Goal: Complete application form: Complete application form

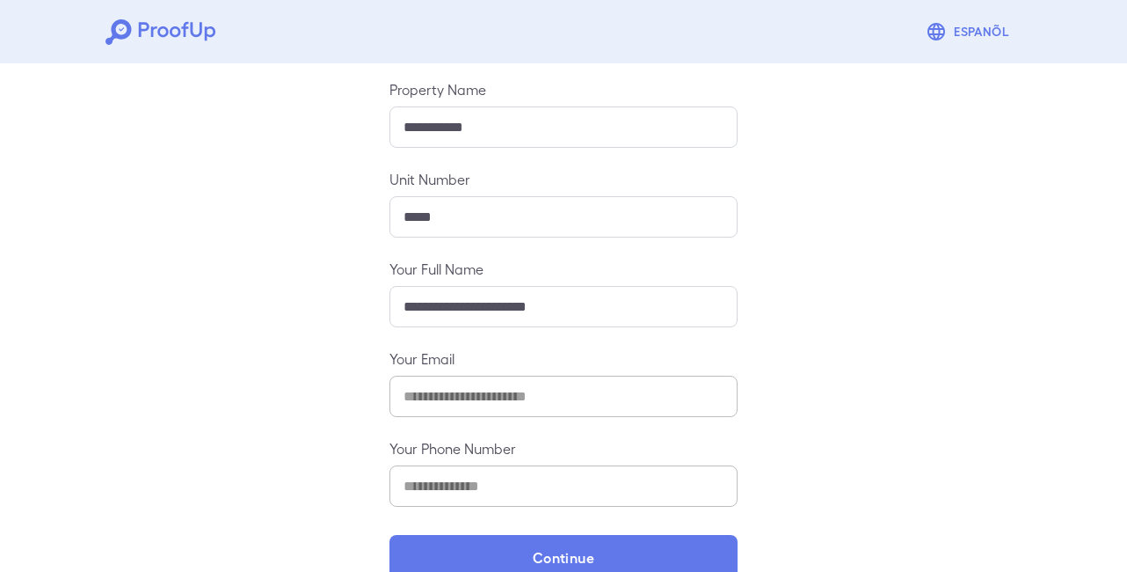
scroll to position [225, 0]
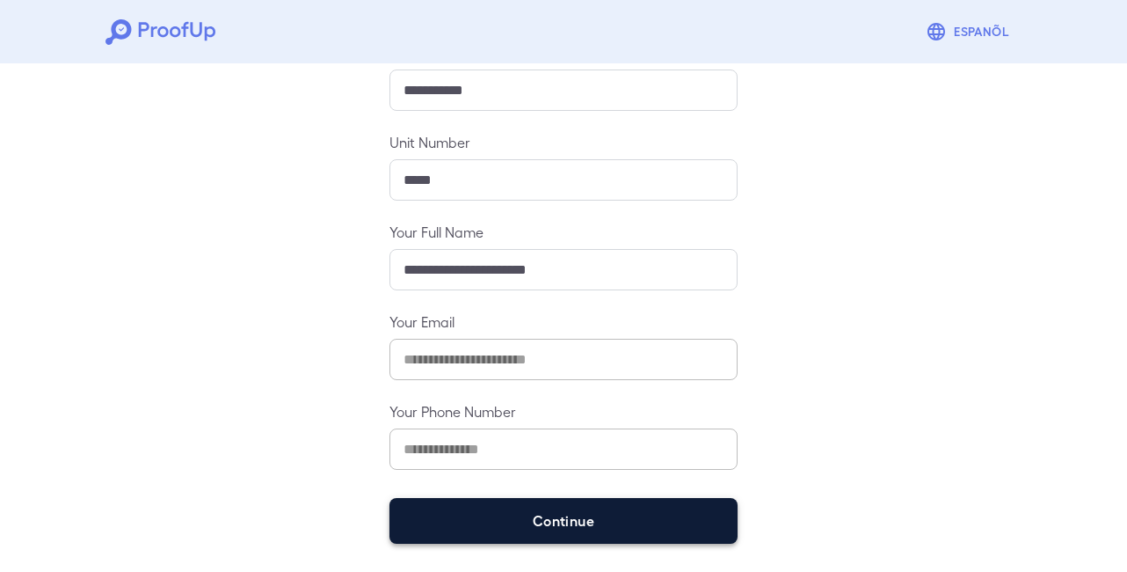
click at [594, 524] on button "Continue" at bounding box center [564, 521] width 348 height 46
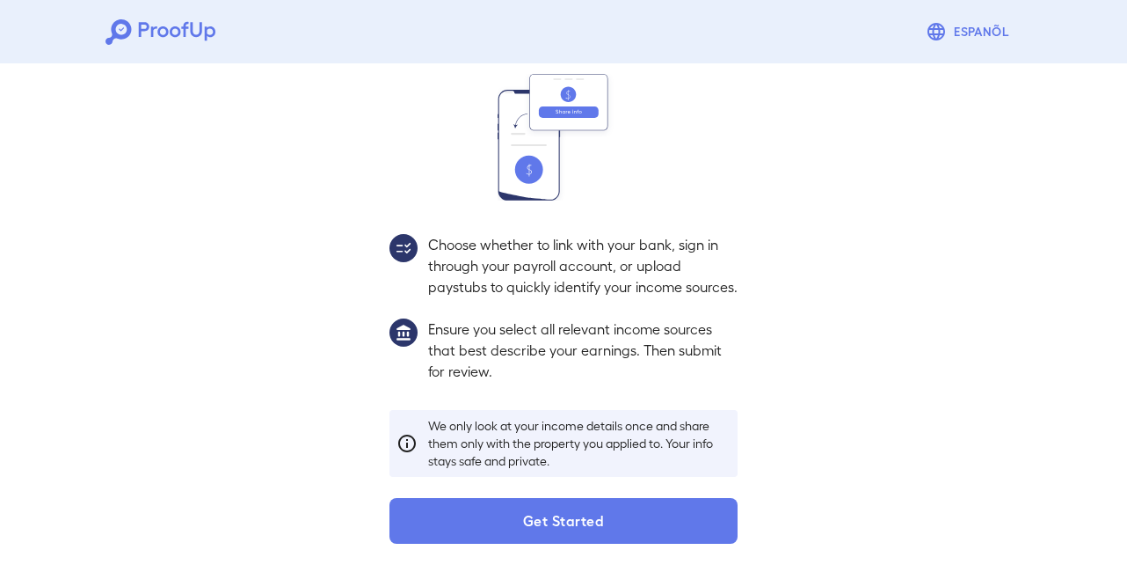
scroll to position [200, 0]
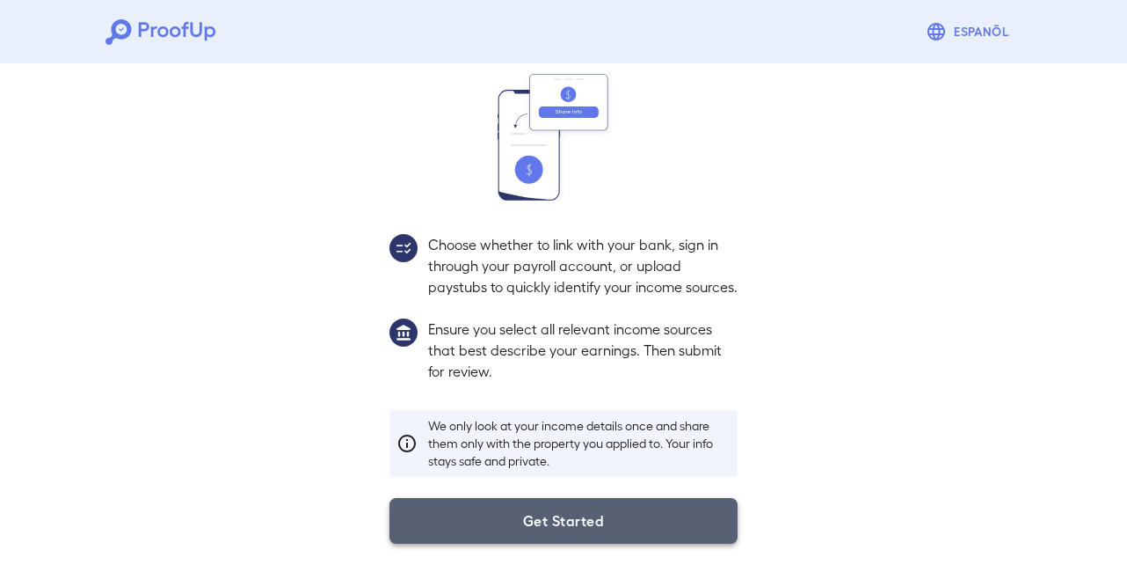
click at [580, 528] on button "Get Started" at bounding box center [564, 521] width 348 height 46
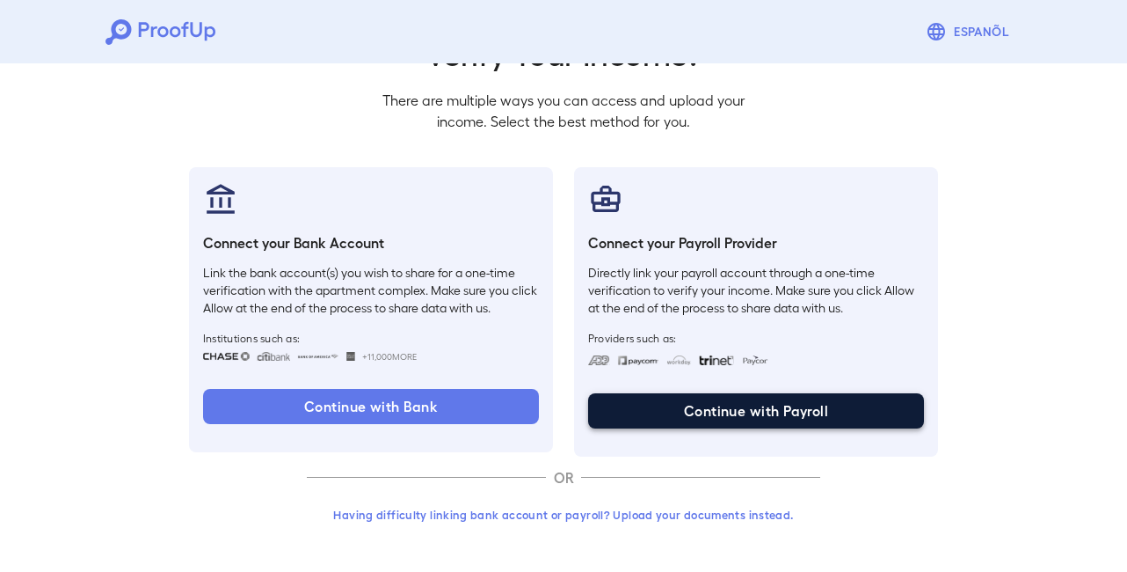
click at [653, 400] on button "Continue with Payroll" at bounding box center [756, 410] width 336 height 35
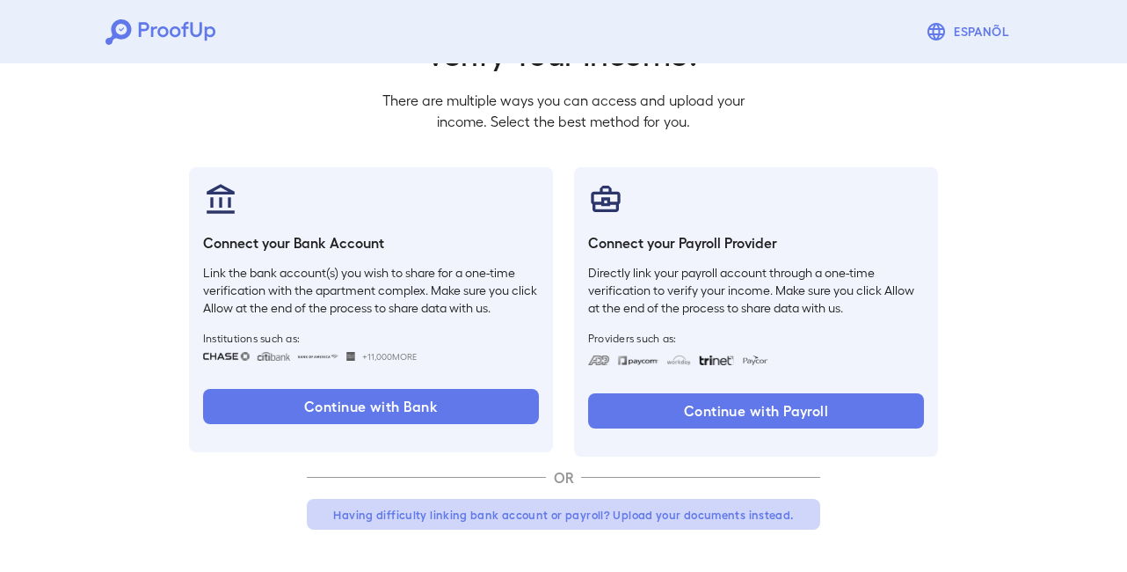
click at [617, 514] on button "Having difficulty linking bank account or payroll? Upload your documents instea…" at bounding box center [564, 515] width 514 height 32
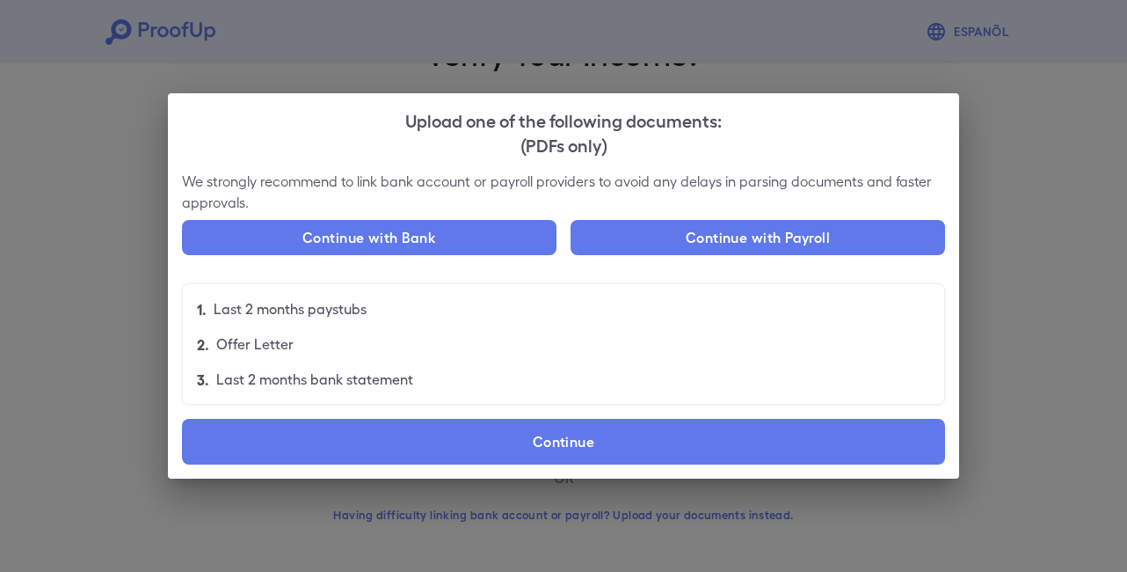
click at [42, 290] on div "Upload one of the following documents: (PDFs only) We strongly recommend to lin…" at bounding box center [563, 286] width 1127 height 572
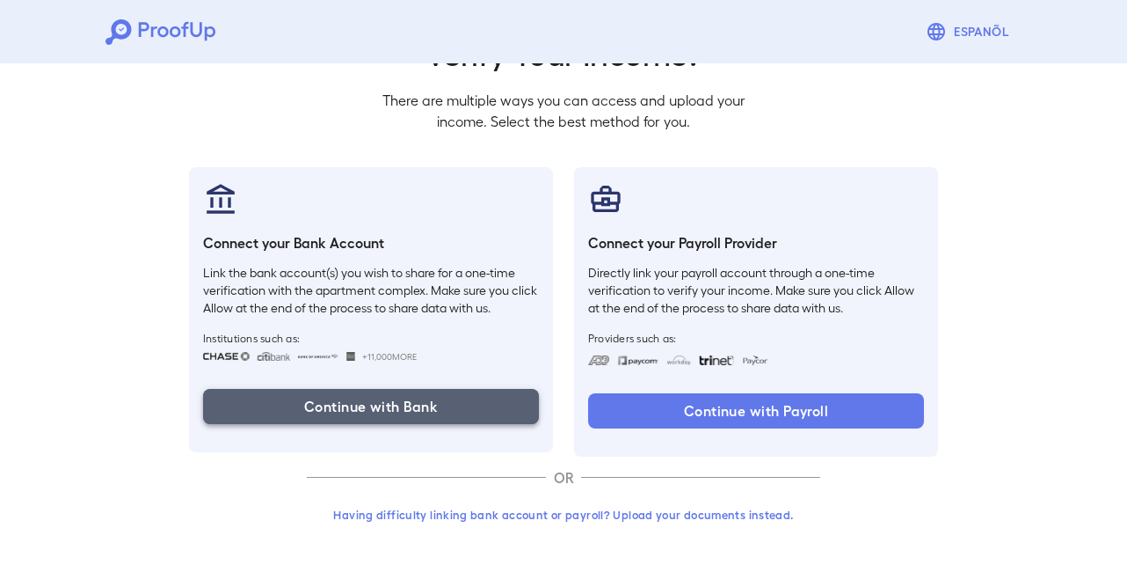
click at [293, 407] on button "Continue with Bank" at bounding box center [371, 406] width 336 height 35
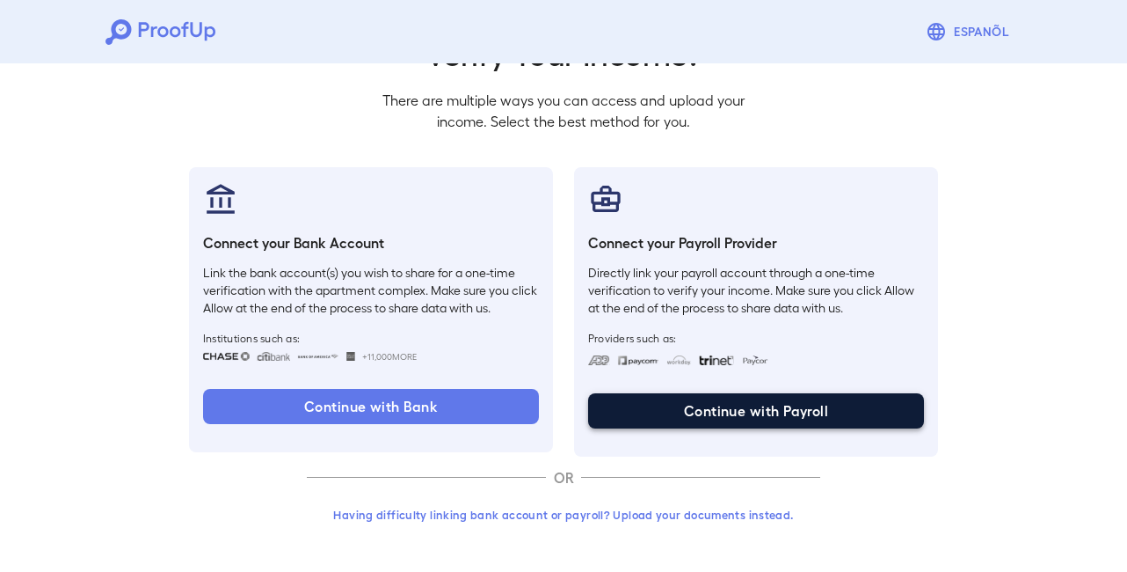
click at [732, 398] on button "Continue with Payroll" at bounding box center [756, 410] width 336 height 35
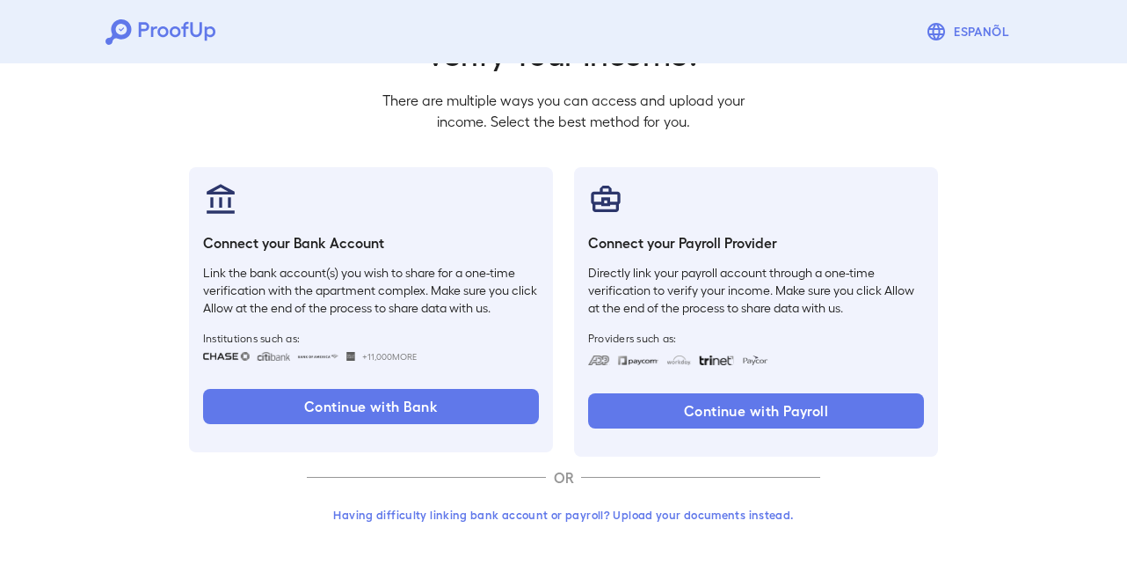
click at [568, 514] on button "Having difficulty linking bank account or payroll? Upload your documents instea…" at bounding box center [564, 515] width 514 height 32
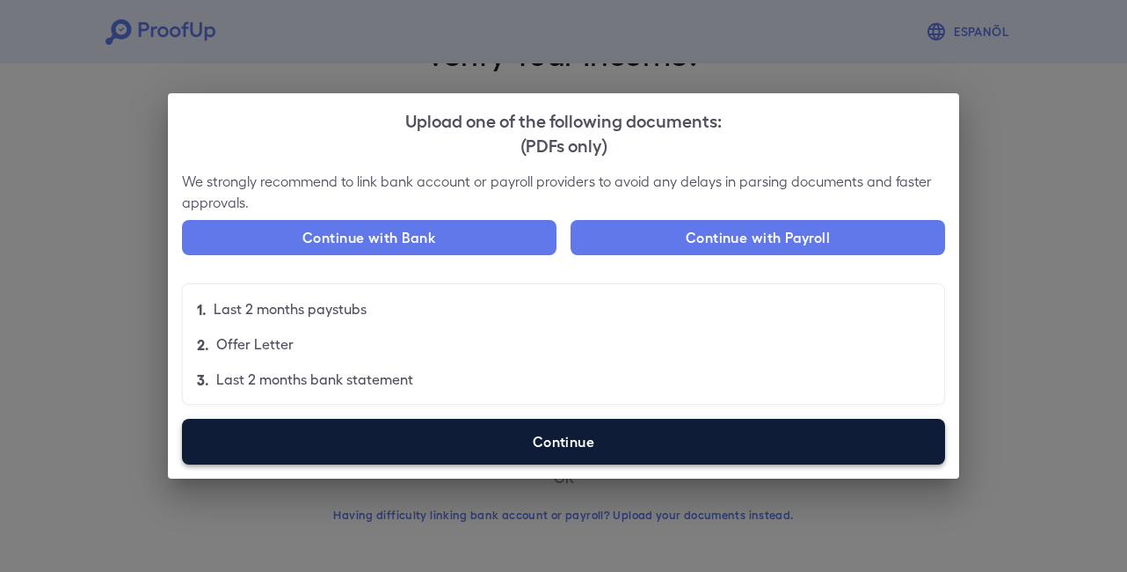
click at [545, 447] on label "Continue" at bounding box center [563, 442] width 763 height 46
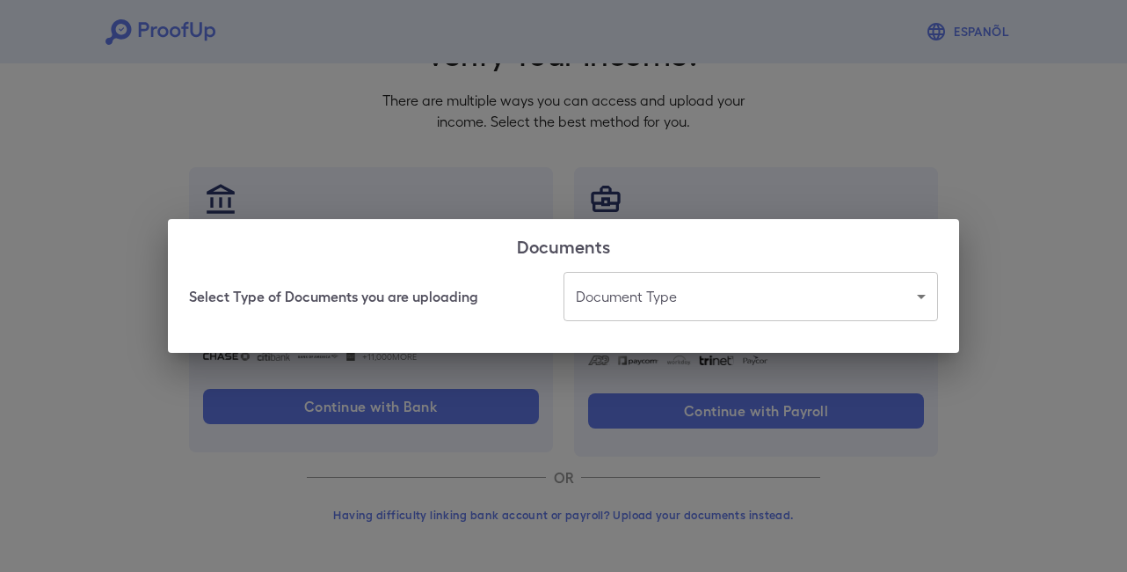
click at [705, 270] on h2 "Documents" at bounding box center [563, 245] width 791 height 53
click at [704, 296] on body "Espanõl Go back How Would You Like to Verify Your Income? There are multiple wa…" at bounding box center [563, 236] width 1127 height 672
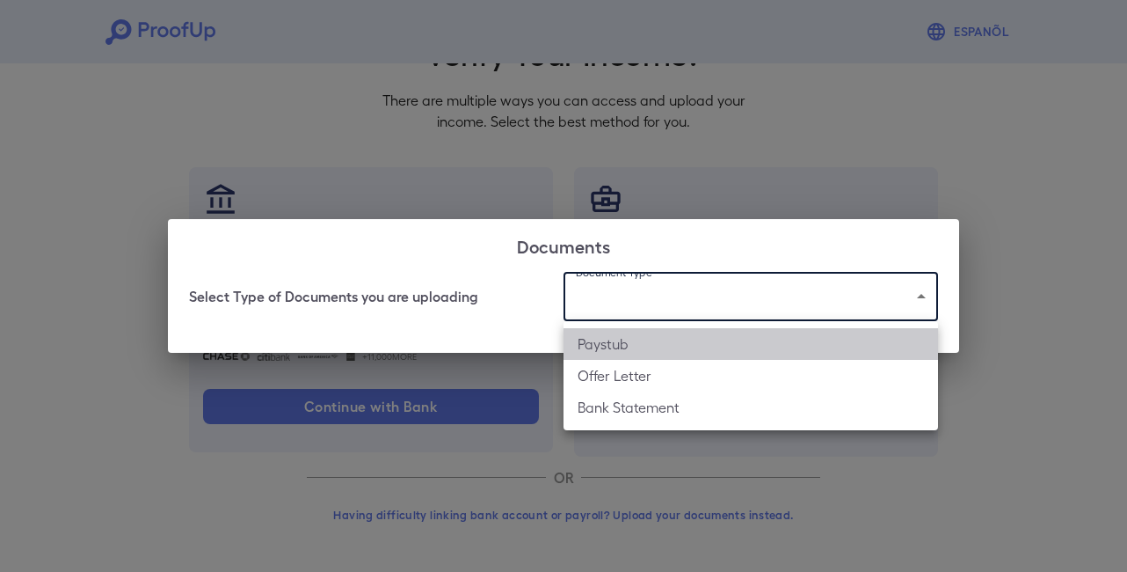
click at [683, 348] on li "Paystub" at bounding box center [751, 344] width 375 height 32
type input "*******"
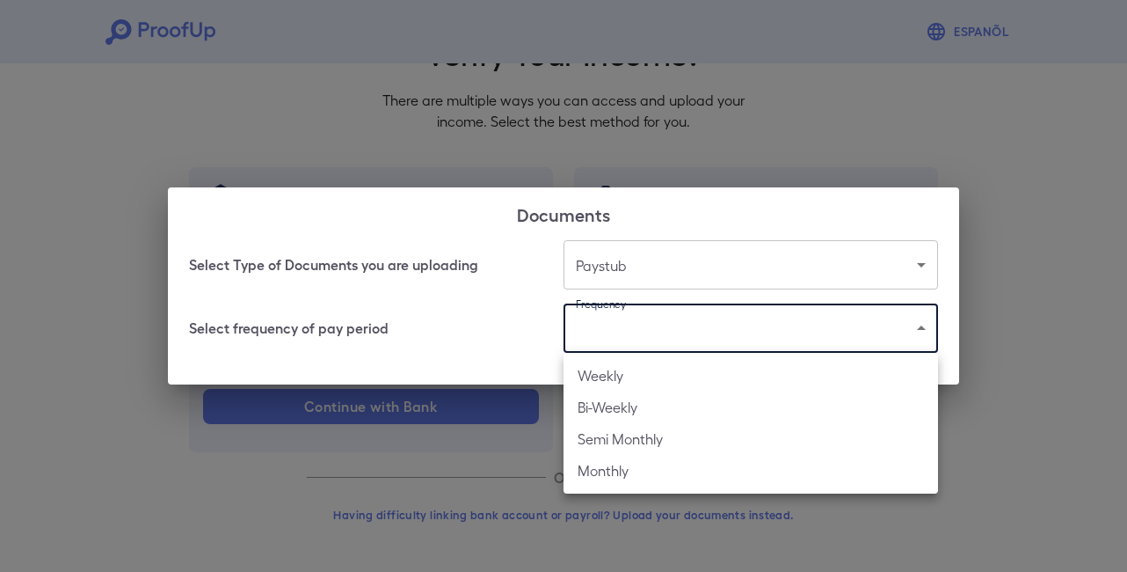
click at [678, 335] on body "Espanõl Go back How Would You Like to Verify Your Income? There are multiple wa…" at bounding box center [563, 236] width 1127 height 672
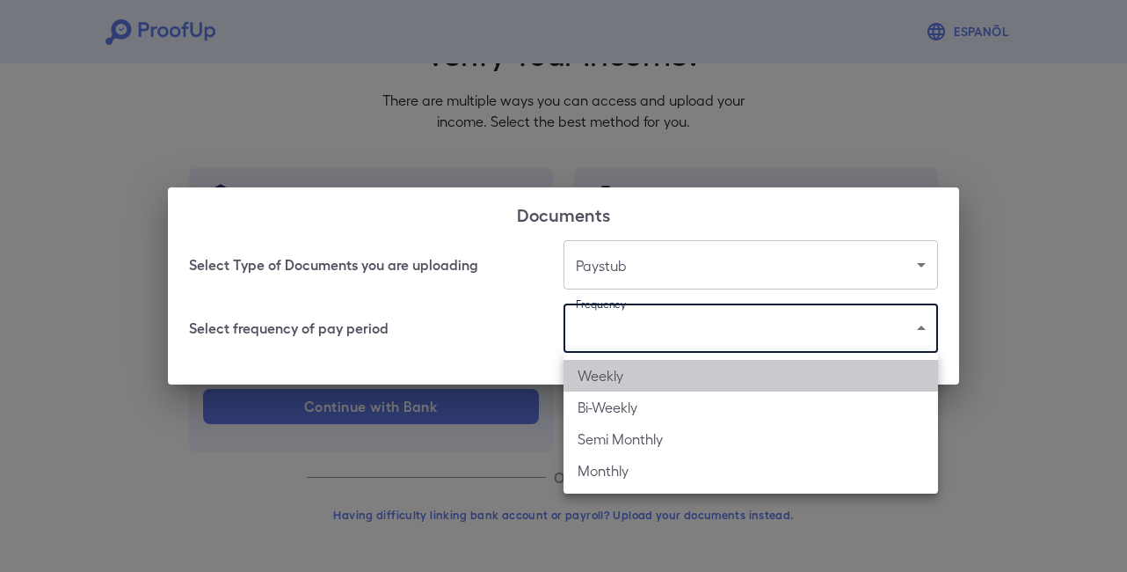
click at [677, 371] on li "Weekly" at bounding box center [751, 376] width 375 height 32
type input "******"
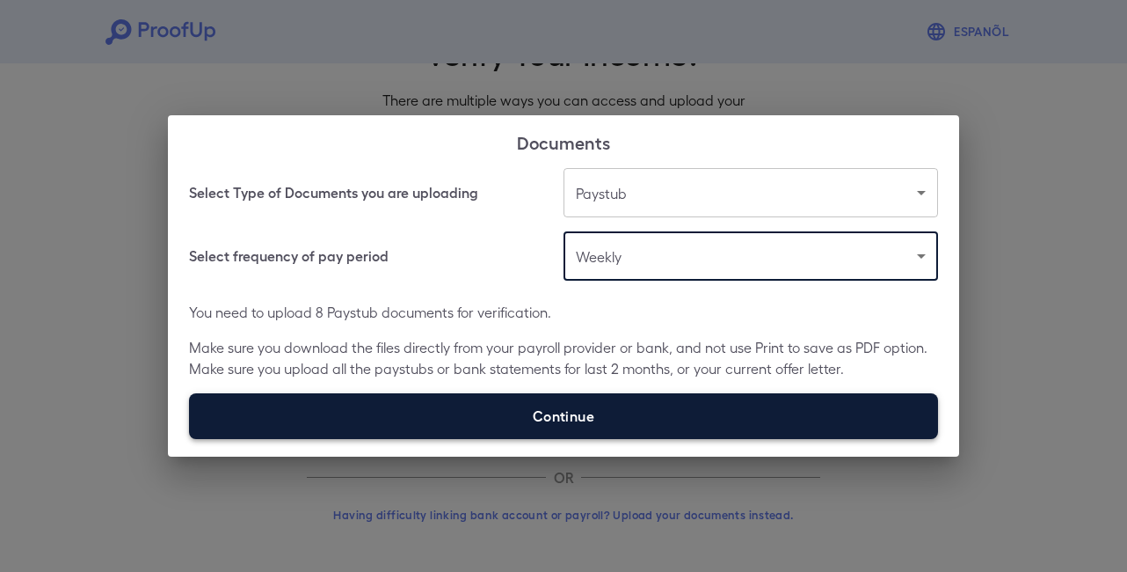
click at [663, 412] on label "Continue" at bounding box center [563, 416] width 749 height 46
click at [190, 438] on input "Continue" at bounding box center [189, 438] width 1 height 1
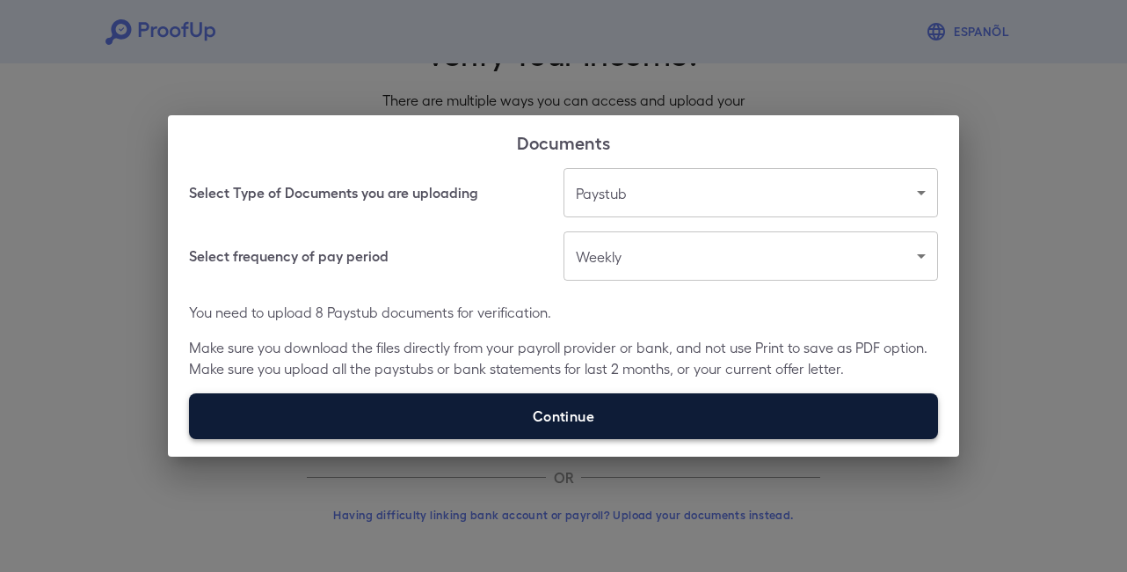
type input "**********"
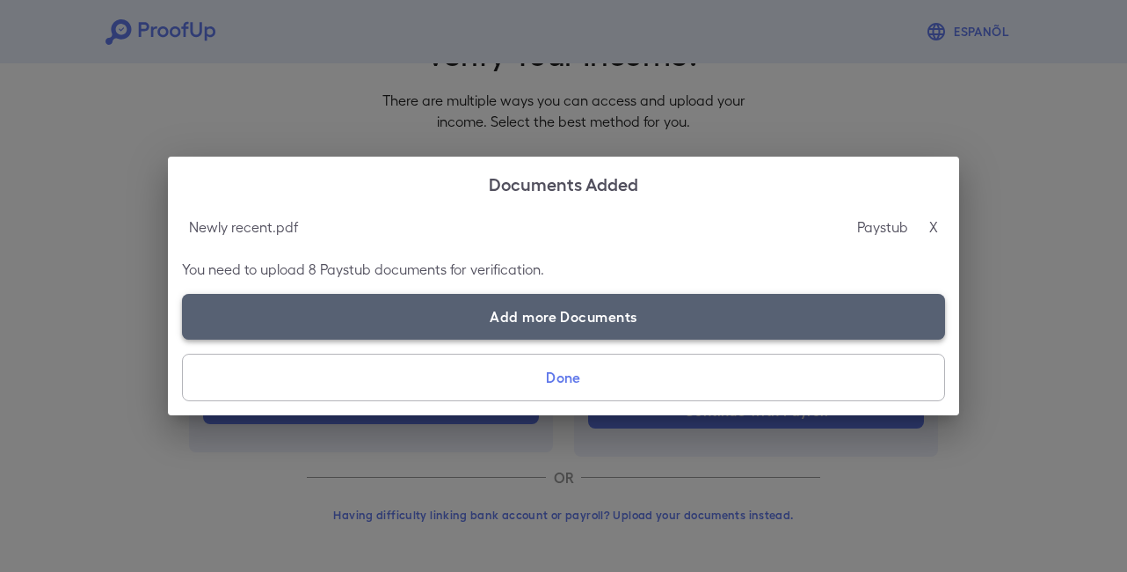
click at [777, 319] on label "Add more Documents" at bounding box center [563, 317] width 763 height 46
click at [183, 339] on input "Add more Documents" at bounding box center [182, 339] width 1 height 1
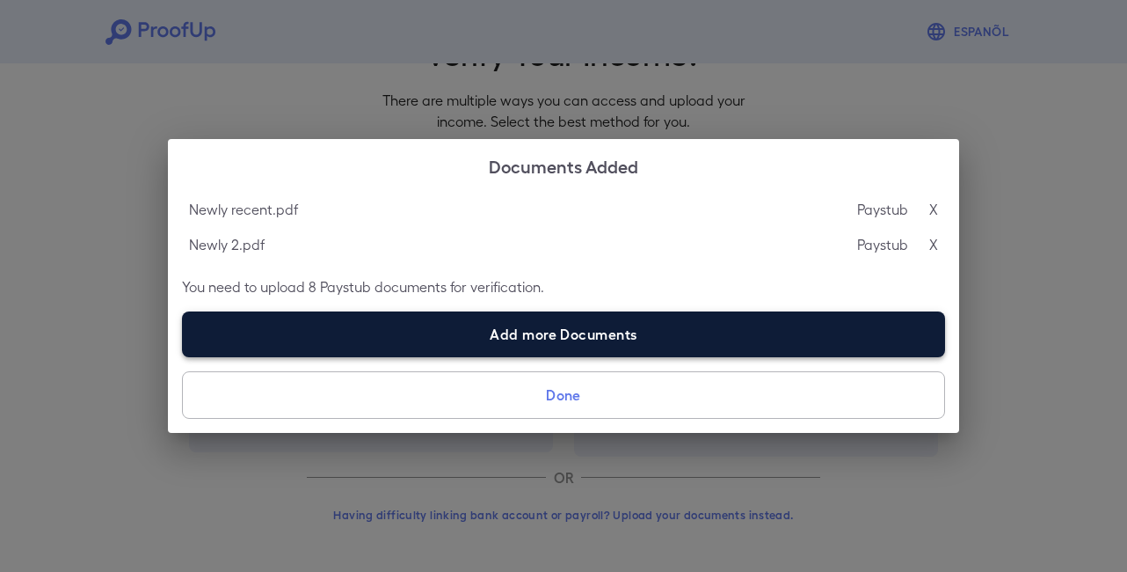
click at [704, 344] on label "Add more Documents" at bounding box center [563, 334] width 763 height 46
click at [183, 356] on input "Add more Documents" at bounding box center [182, 356] width 1 height 1
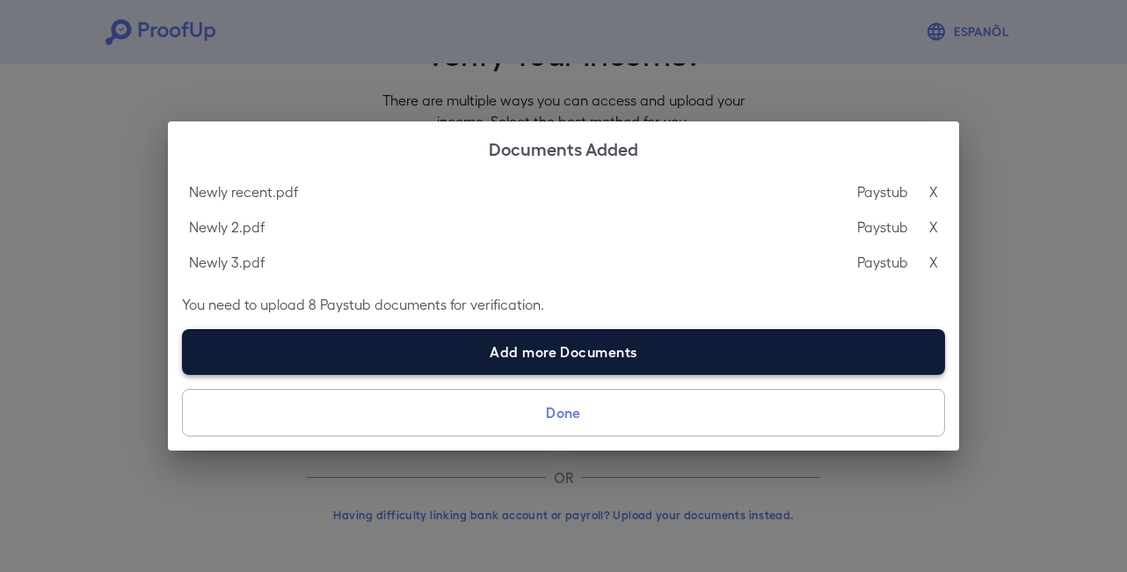
click at [654, 343] on label "Add more Documents" at bounding box center [563, 352] width 763 height 46
click at [183, 374] on input "Add more Documents" at bounding box center [182, 374] width 1 height 1
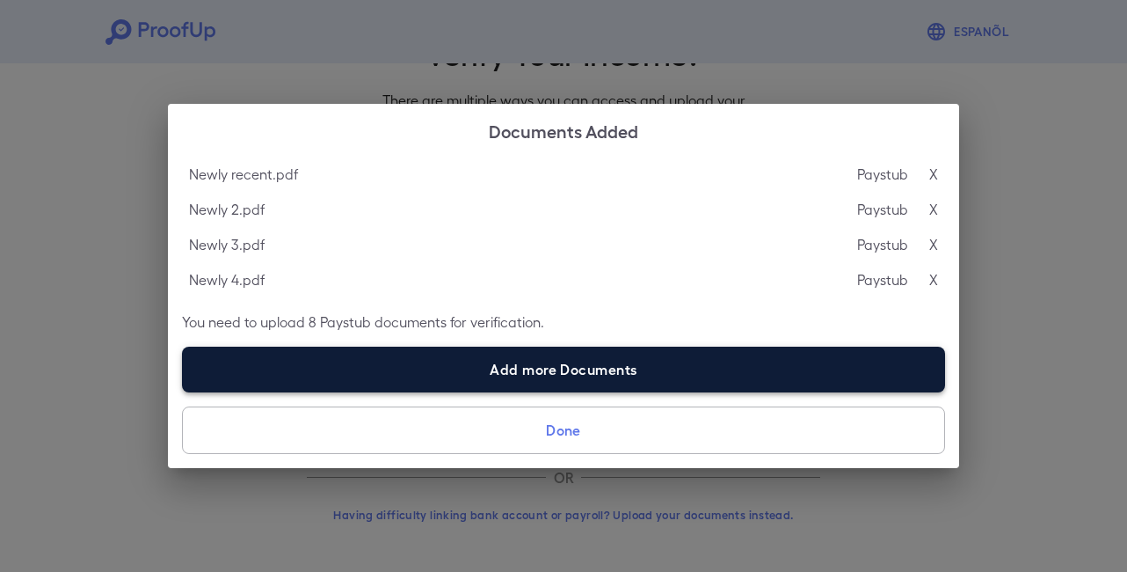
click at [446, 378] on label "Add more Documents" at bounding box center [563, 369] width 763 height 46
click at [183, 391] on input "Add more Documents" at bounding box center [182, 391] width 1 height 1
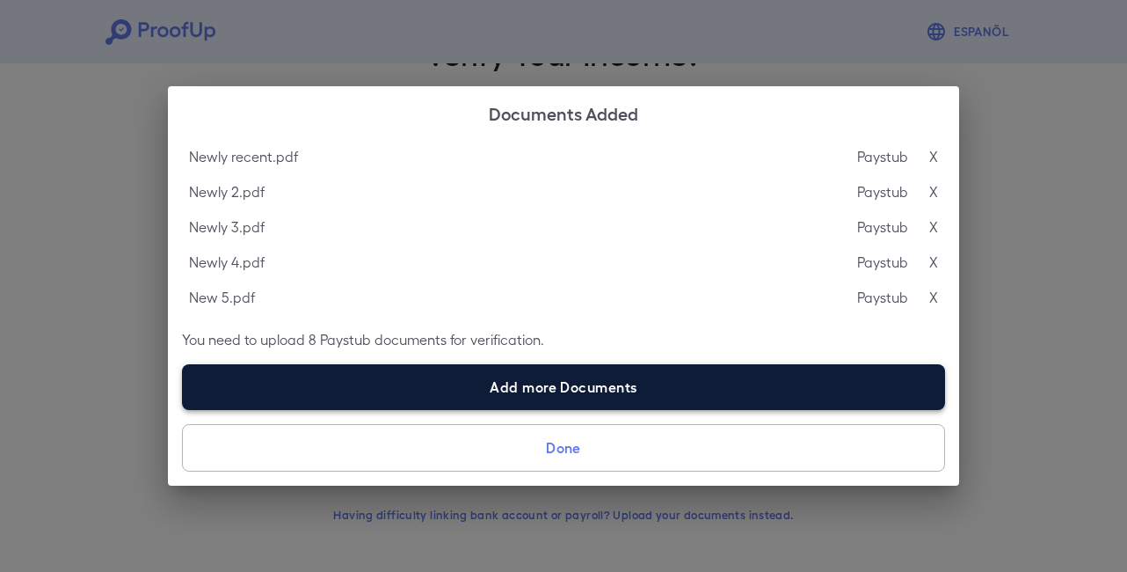
click at [697, 364] on label "Add more Documents" at bounding box center [563, 387] width 763 height 46
click at [183, 409] on input "Add more Documents" at bounding box center [182, 409] width 1 height 1
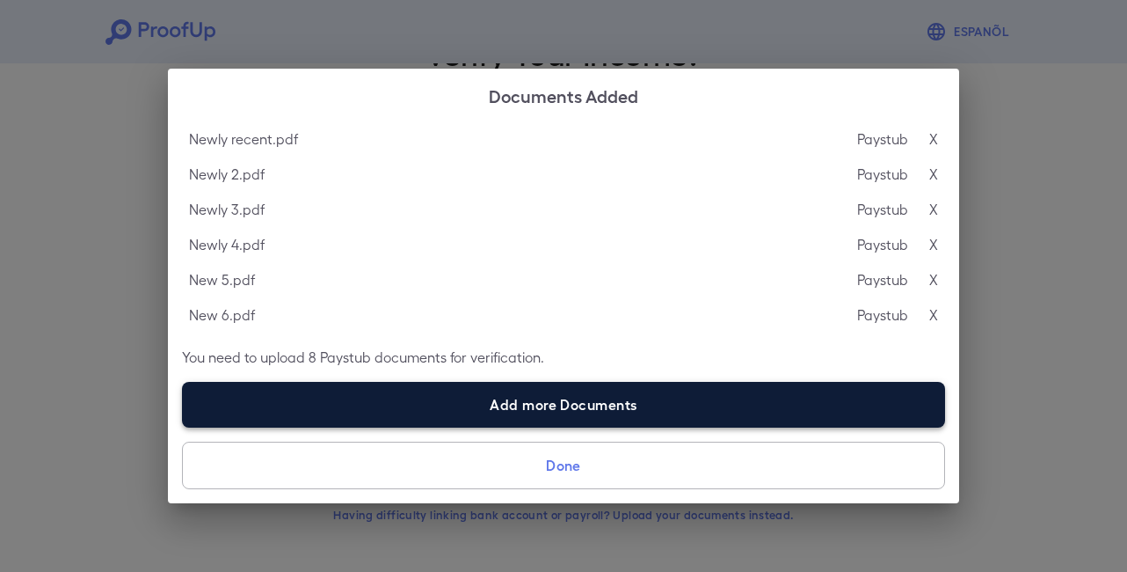
click at [501, 397] on label "Add more Documents" at bounding box center [563, 405] width 763 height 46
click at [183, 427] on input "Add more Documents" at bounding box center [182, 427] width 1 height 1
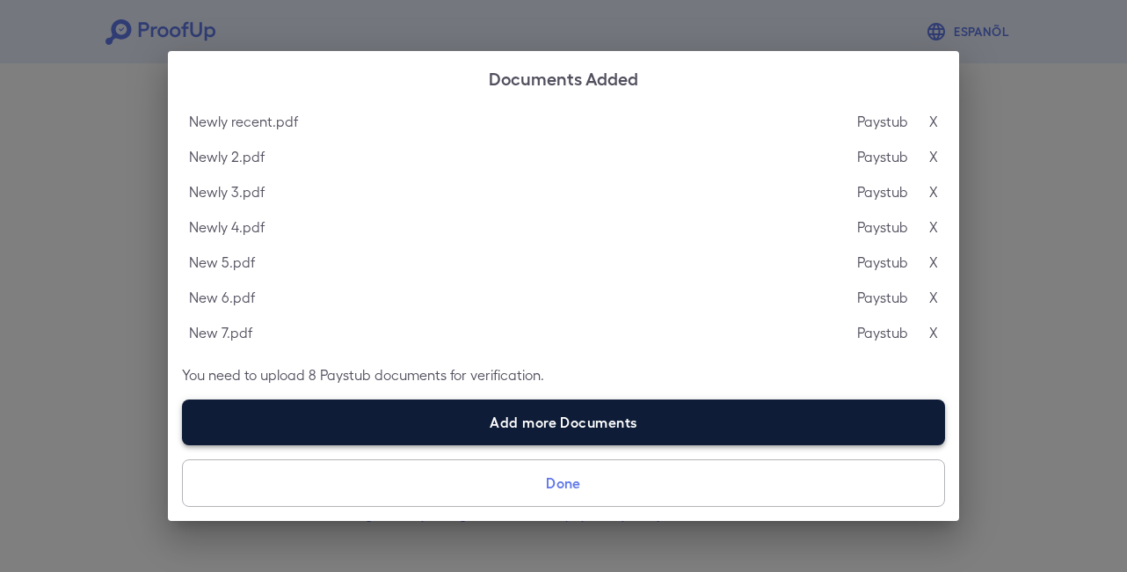
click at [676, 413] on label "Add more Documents" at bounding box center [563, 422] width 763 height 46
click at [183, 444] on input "Add more Documents" at bounding box center [182, 444] width 1 height 1
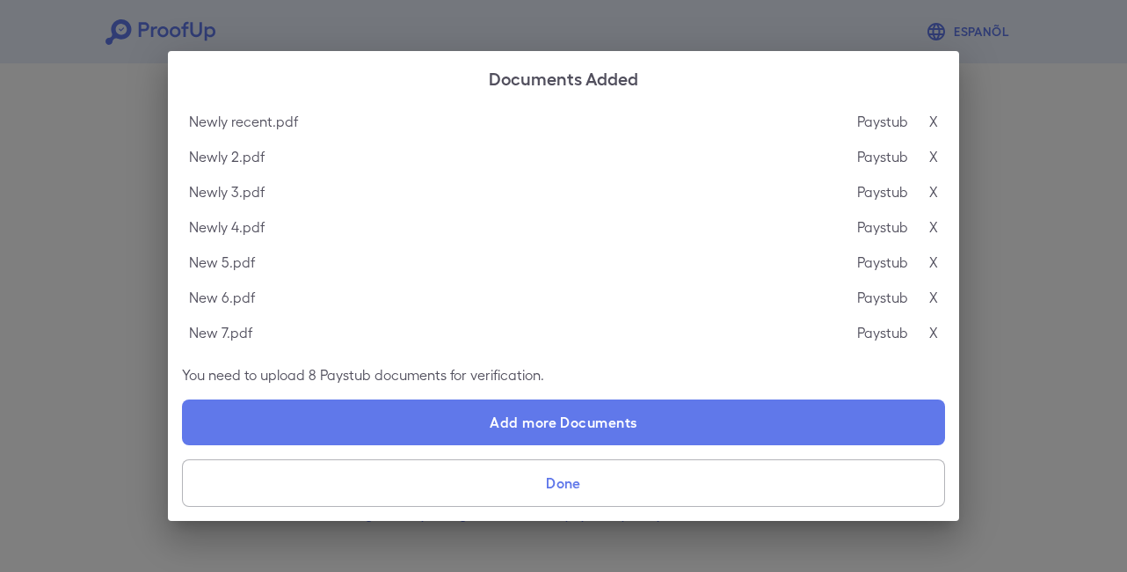
type input "**********"
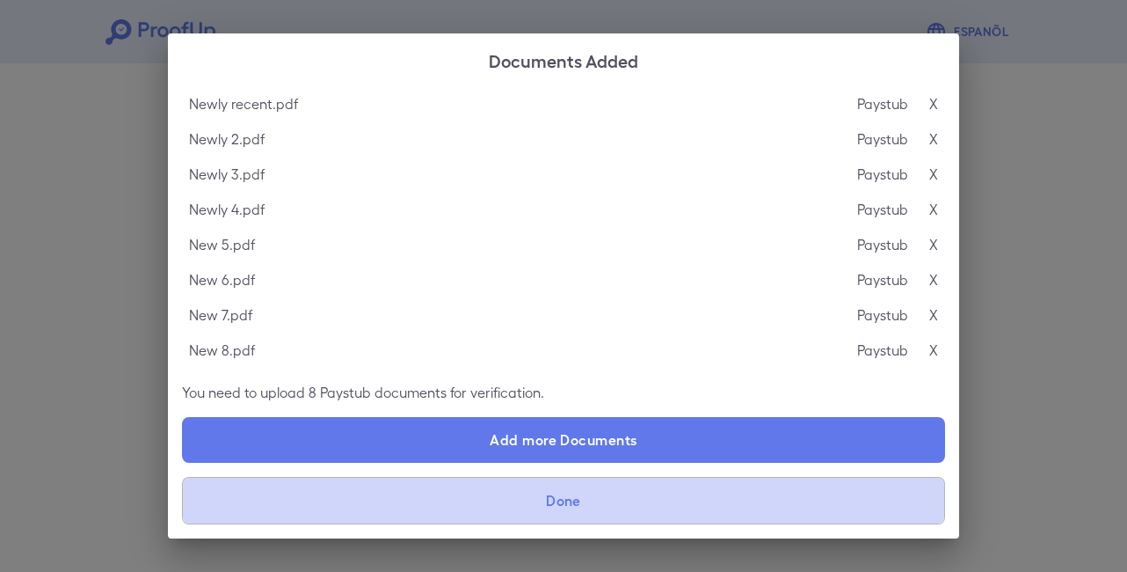
click at [732, 492] on button "Done" at bounding box center [563, 500] width 763 height 47
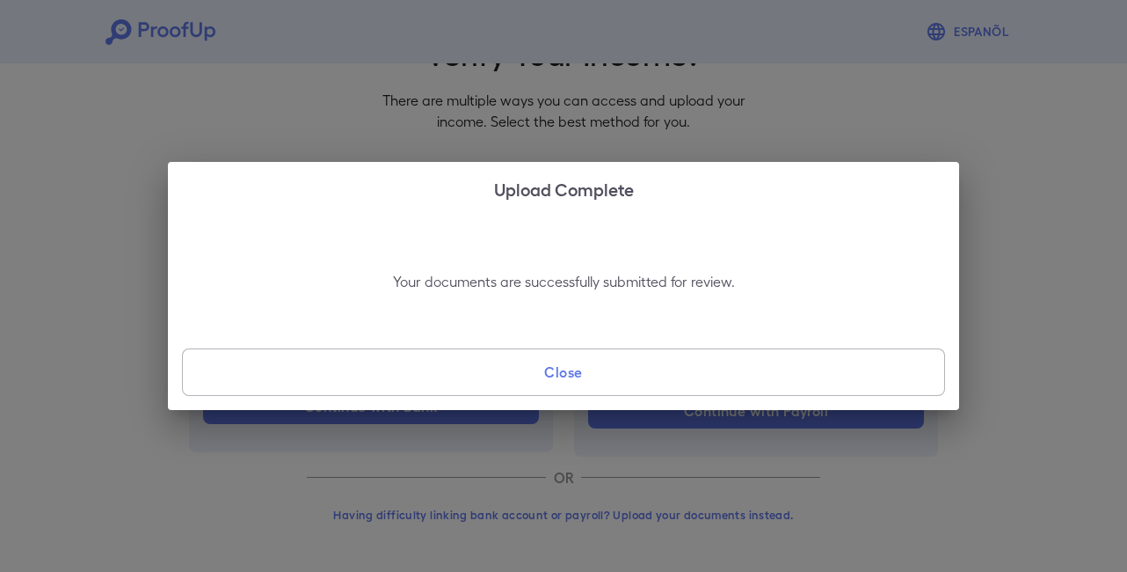
click at [733, 373] on button "Close" at bounding box center [563, 371] width 763 height 47
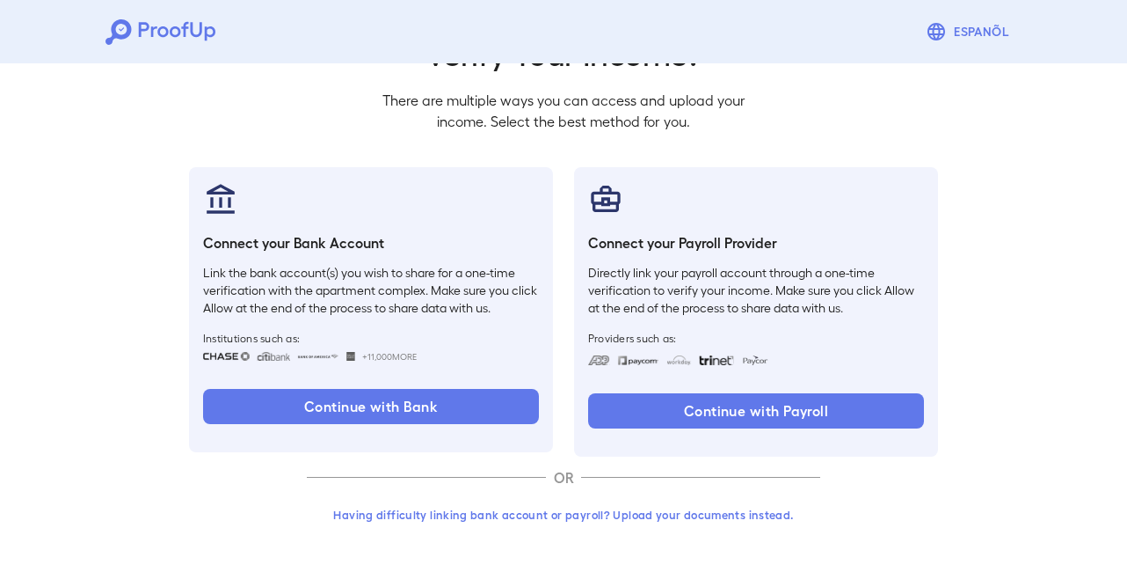
click at [667, 520] on button "Having difficulty linking bank account or payroll? Upload your documents instea…" at bounding box center [564, 515] width 514 height 32
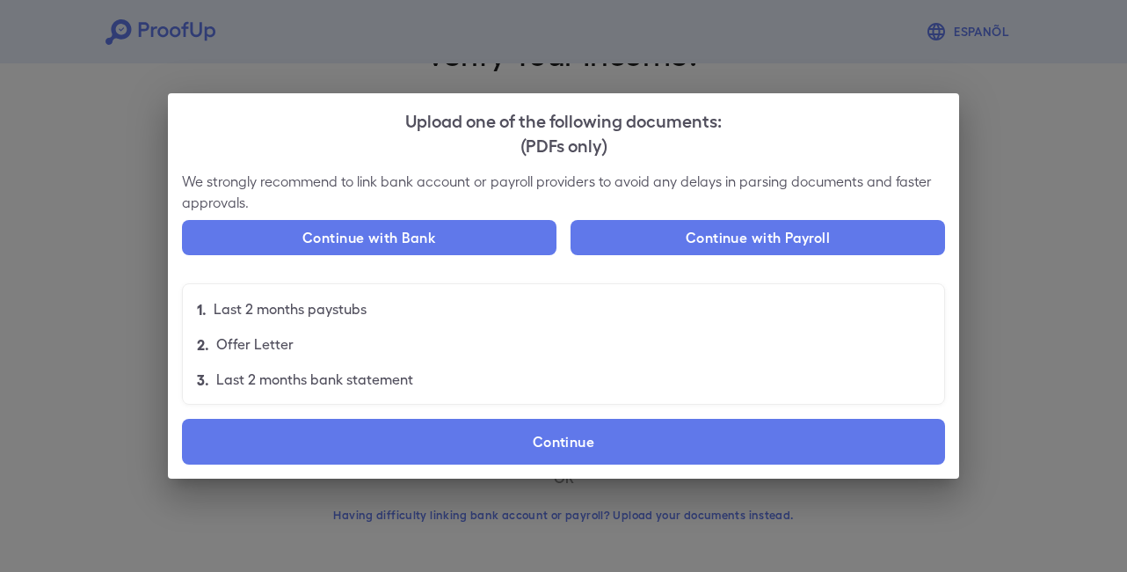
click at [657, 511] on div "Upload one of the following documents: (PDFs only) We strongly recommend to lin…" at bounding box center [563, 286] width 1127 height 572
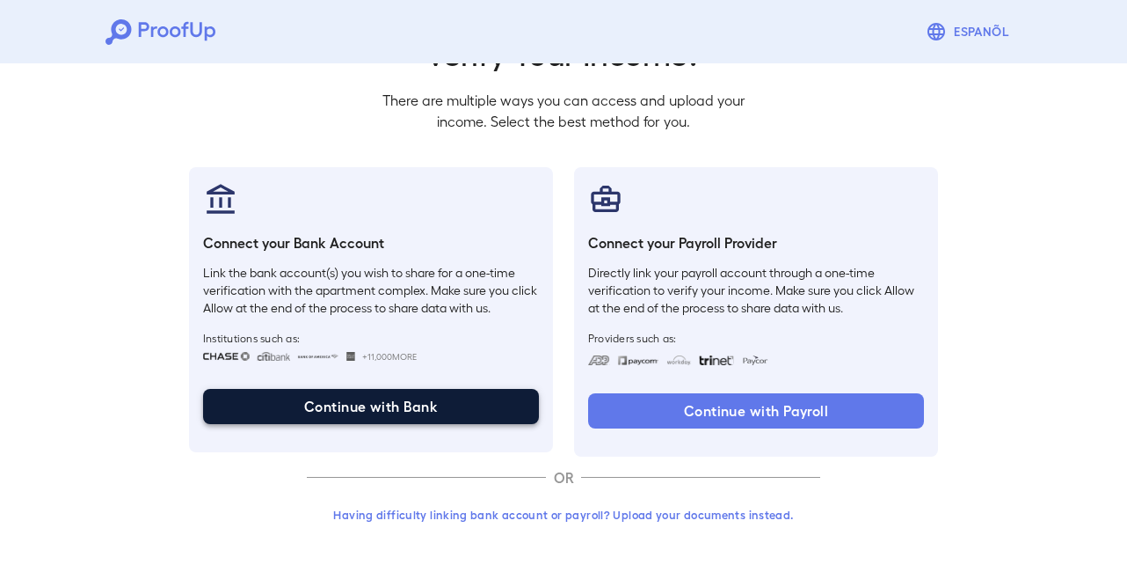
click at [373, 415] on button "Continue with Bank" at bounding box center [371, 406] width 336 height 35
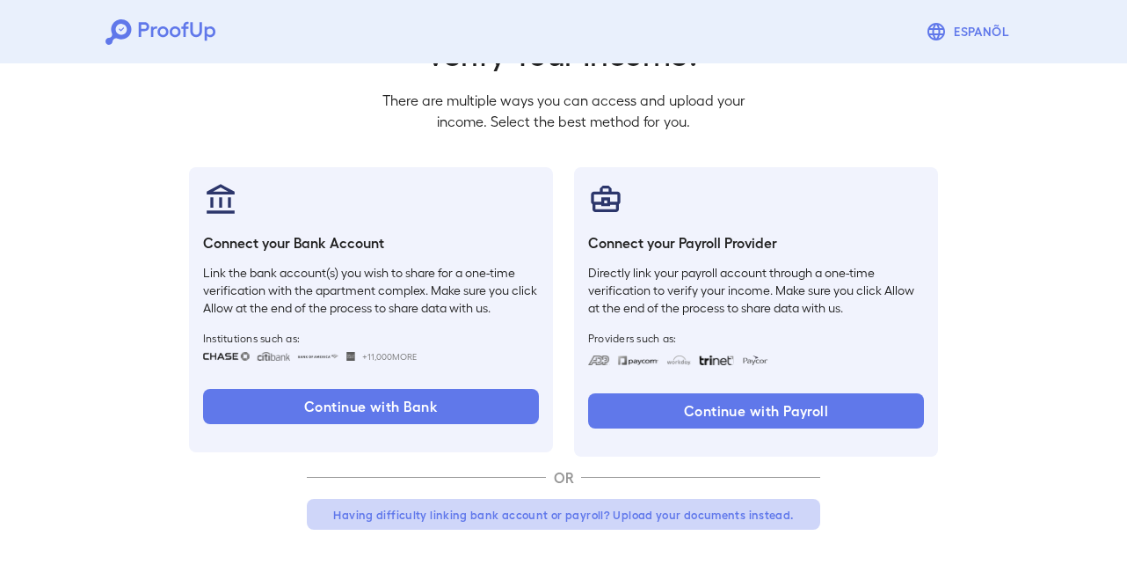
click at [425, 516] on button "Having difficulty linking bank account or payroll? Upload your documents instea…" at bounding box center [564, 515] width 514 height 32
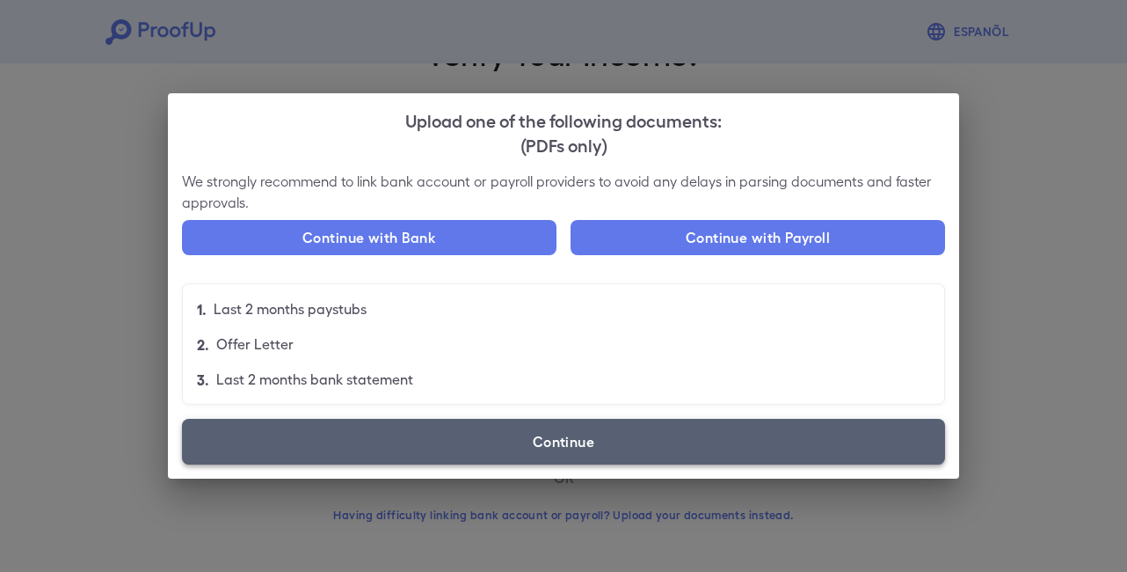
click at [460, 434] on label "Continue" at bounding box center [563, 442] width 763 height 46
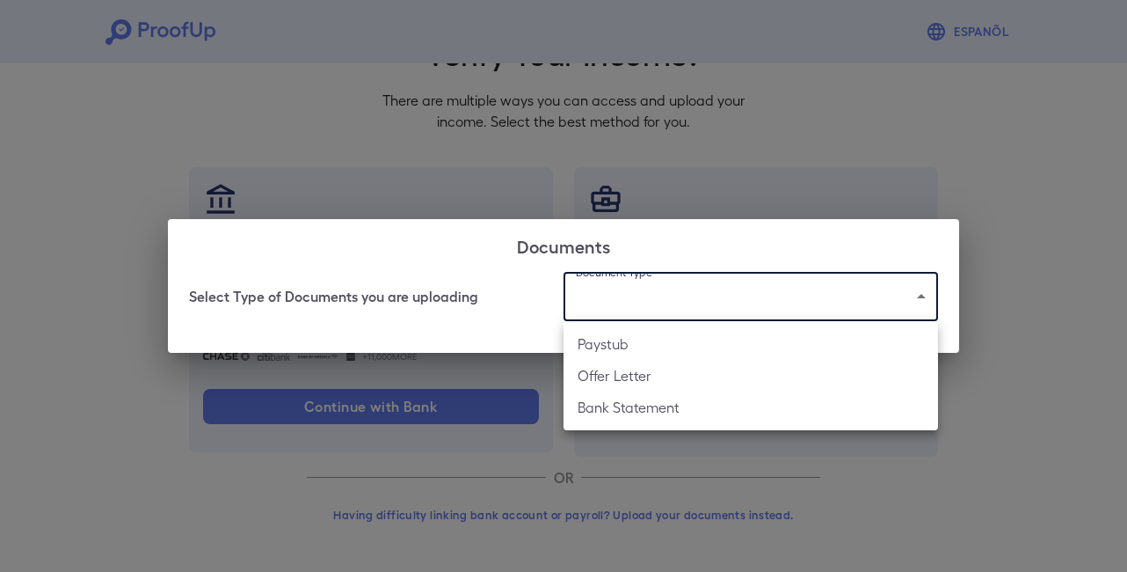
click at [682, 297] on body "Espanõl Go back How Would You Like to Verify Your Income? There are multiple wa…" at bounding box center [563, 236] width 1127 height 672
click at [785, 156] on div at bounding box center [563, 286] width 1127 height 572
